Goal: Navigation & Orientation: Locate item on page

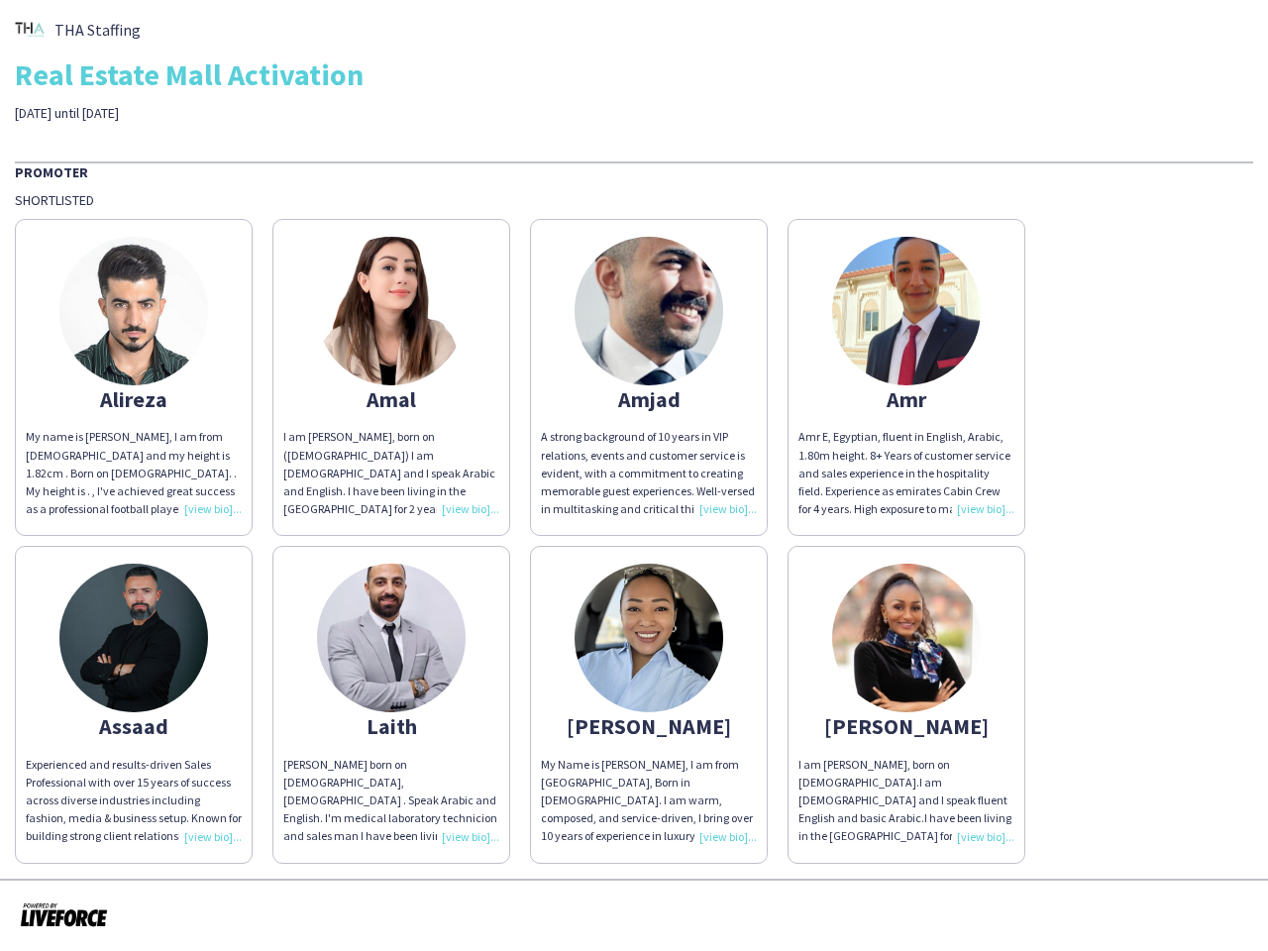
click at [634, 475] on div "A strong background of 10 years in VIP relations, events and customer service i…" at bounding box center [649, 473] width 216 height 90
click at [134, 377] on img at bounding box center [133, 311] width 149 height 149
click at [391, 377] on img at bounding box center [391, 311] width 149 height 149
click at [649, 377] on img at bounding box center [648, 311] width 149 height 149
click at [906, 377] on img at bounding box center [906, 311] width 149 height 149
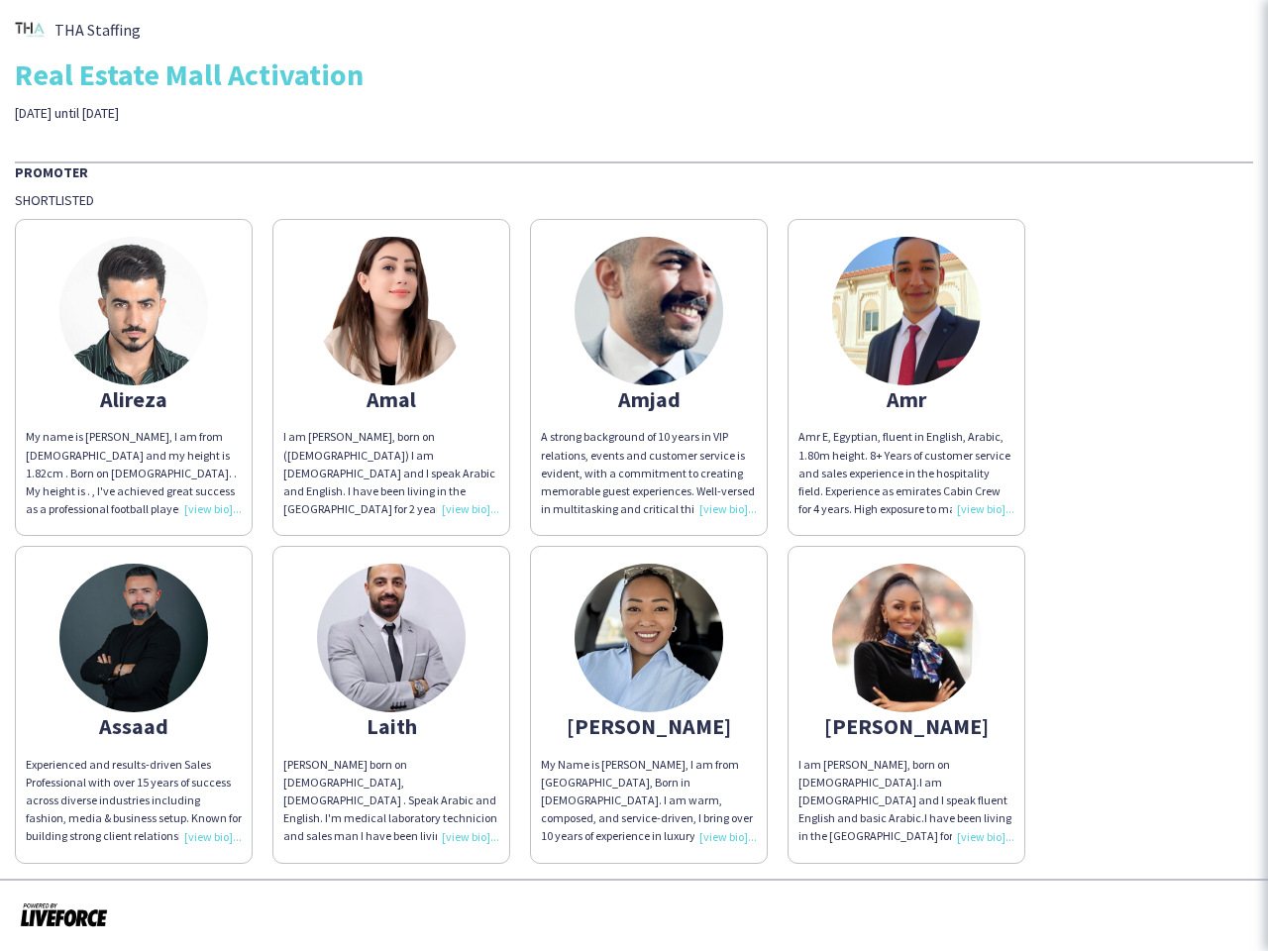
click at [134, 704] on img at bounding box center [133, 637] width 149 height 149
click at [391, 704] on img at bounding box center [391, 637] width 149 height 149
click at [649, 704] on img at bounding box center [648, 637] width 149 height 149
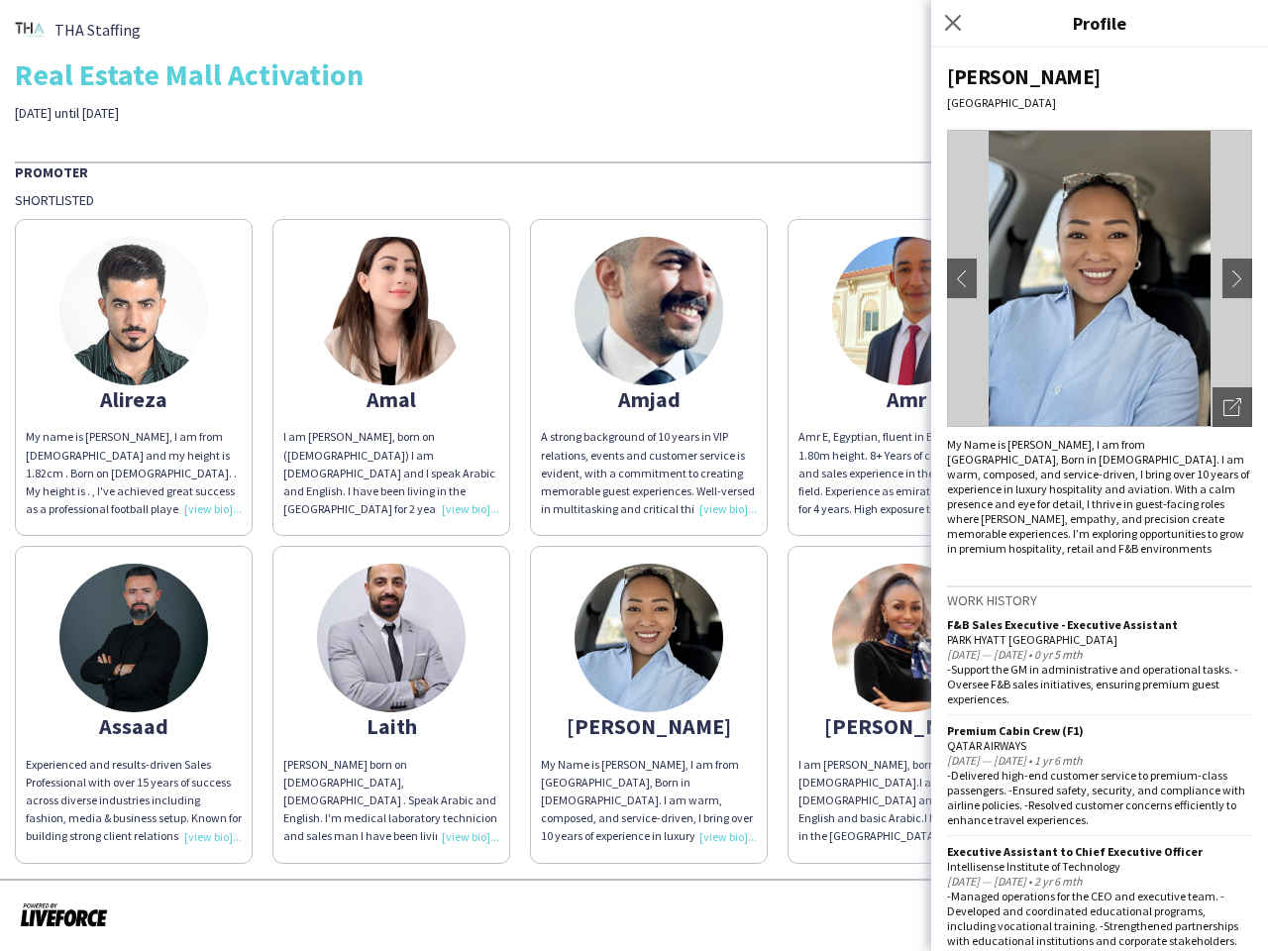
click at [906, 704] on img at bounding box center [906, 637] width 149 height 149
